Goal: Task Accomplishment & Management: Manage account settings

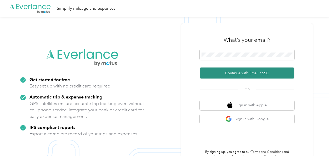
click at [218, 73] on button "Continue with Email / SSO" at bounding box center [247, 73] width 95 height 11
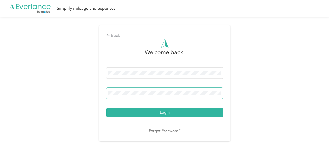
click at [187, 97] on span at bounding box center [164, 93] width 117 height 11
click at [160, 101] on div "Login" at bounding box center [164, 93] width 117 height 50
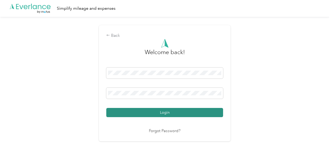
click at [134, 111] on button "Login" at bounding box center [164, 112] width 117 height 9
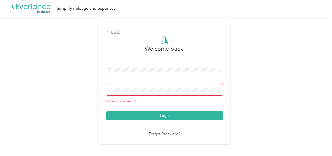
click at [134, 87] on span at bounding box center [164, 89] width 117 height 11
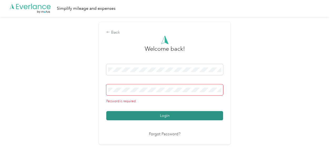
click at [129, 115] on button "Login" at bounding box center [164, 115] width 117 height 9
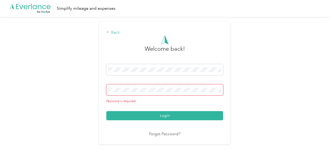
click at [110, 32] on icon at bounding box center [108, 32] width 4 height 4
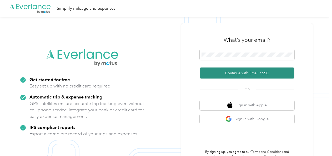
click at [214, 74] on button "Continue with Email / SSO" at bounding box center [247, 73] width 95 height 11
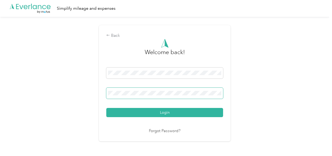
click at [172, 89] on span at bounding box center [164, 93] width 117 height 11
